Goal: Information Seeking & Learning: Learn about a topic

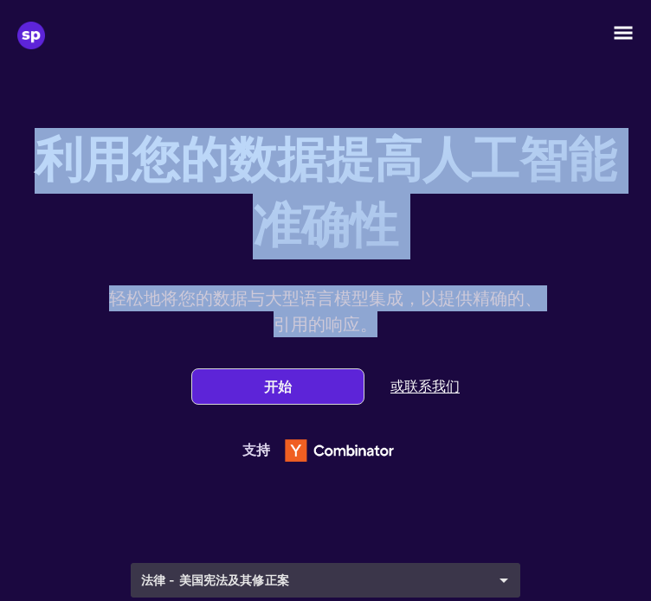
drag, startPoint x: 41, startPoint y: 155, endPoint x: 381, endPoint y: 339, distance: 386.7
click at [381, 339] on div "利用您的数据提高人工智能准确性 轻松地将您的数据与大型语言模型集成，以提供精确的、引用的响应。 开始 或联系我们 支持" at bounding box center [325, 292] width 599 height 363
copy div "利用您的数据提高人工智能准确性 轻松地将您的数据与大型语言模型集成，以提供精确的、引用的响应。"
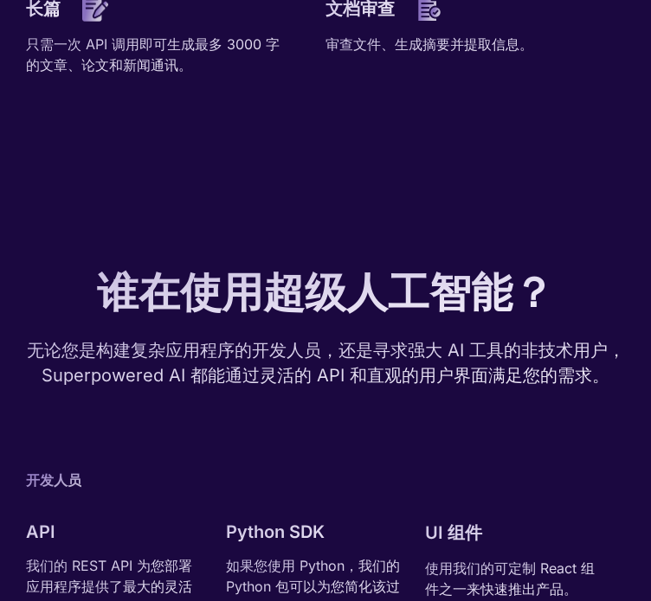
scroll to position [2595, 0]
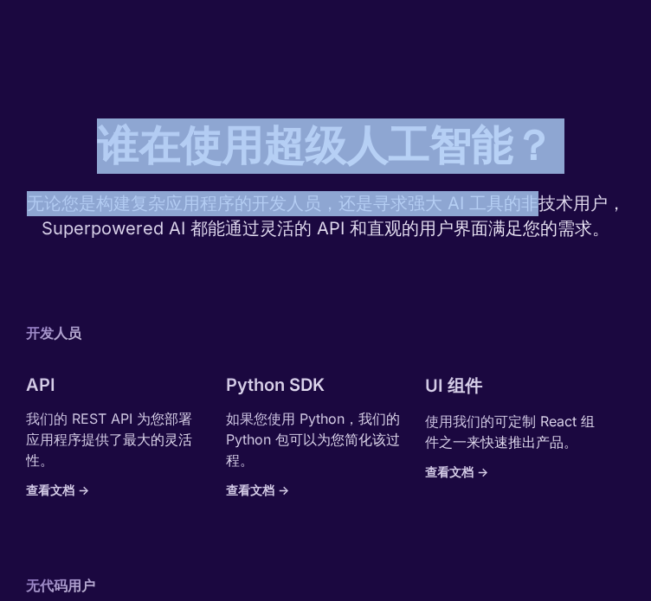
drag, startPoint x: 111, startPoint y: 158, endPoint x: 383, endPoint y: 311, distance: 312.2
click at [530, 225] on div "谁在使用超级人工智能？ 无论您是构建复杂应用程序的开发人员，还是寻求强大 AI 工具的非技术用户，Superpowered AI 都能通过灵活的 API 和直…" at bounding box center [325, 458] width 599 height 679
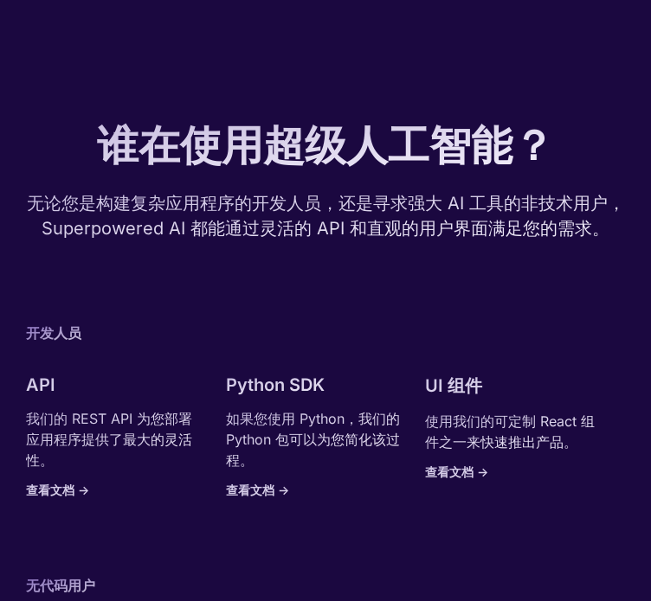
click at [325, 311] on div "谁在使用超级人工智能？ 无论您是构建复杂应用程序的开发人员，还是寻求强大 AI 工具的非技术用户，Superpowered AI 都能通过灵活的 API 和直…" at bounding box center [325, 458] width 599 height 679
